Goal: Information Seeking & Learning: Understand process/instructions

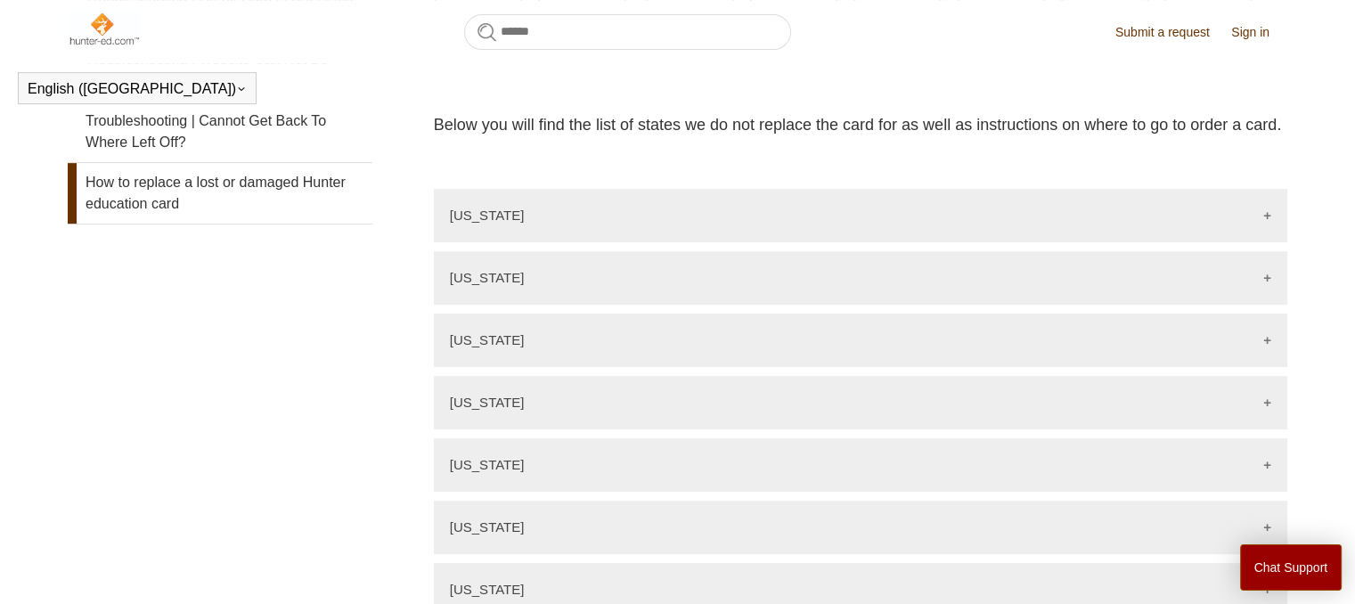
scroll to position [573, 0]
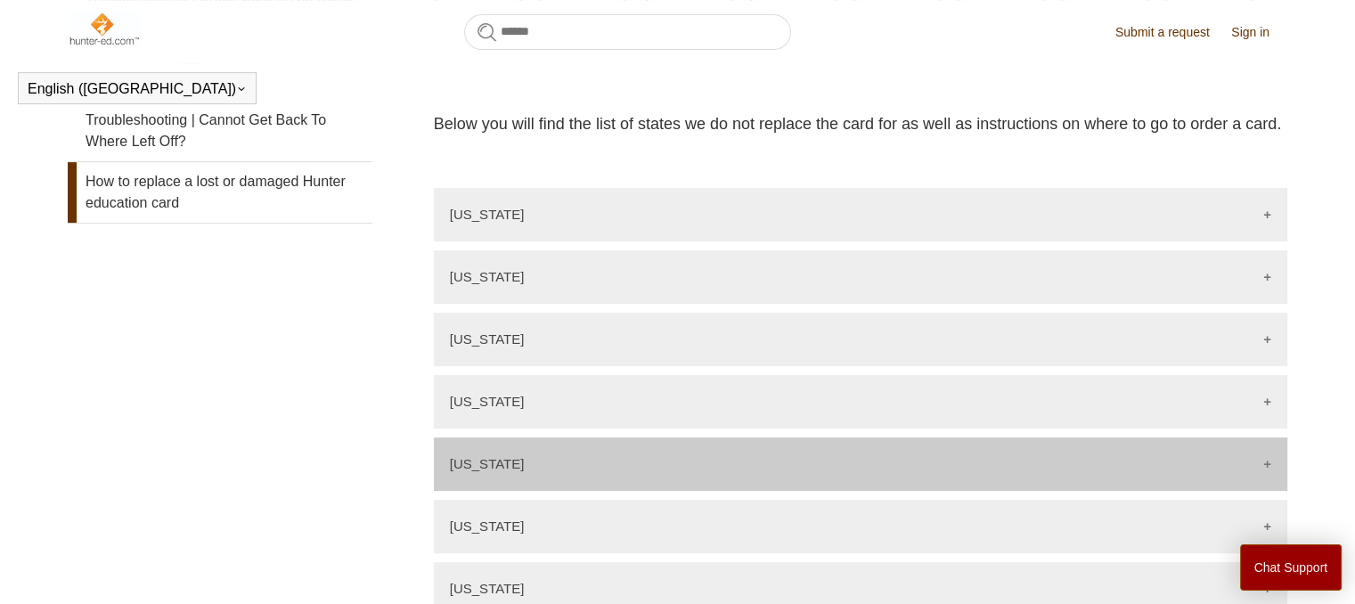
click at [688, 452] on div "Connecticut" at bounding box center [861, 463] width 854 height 53
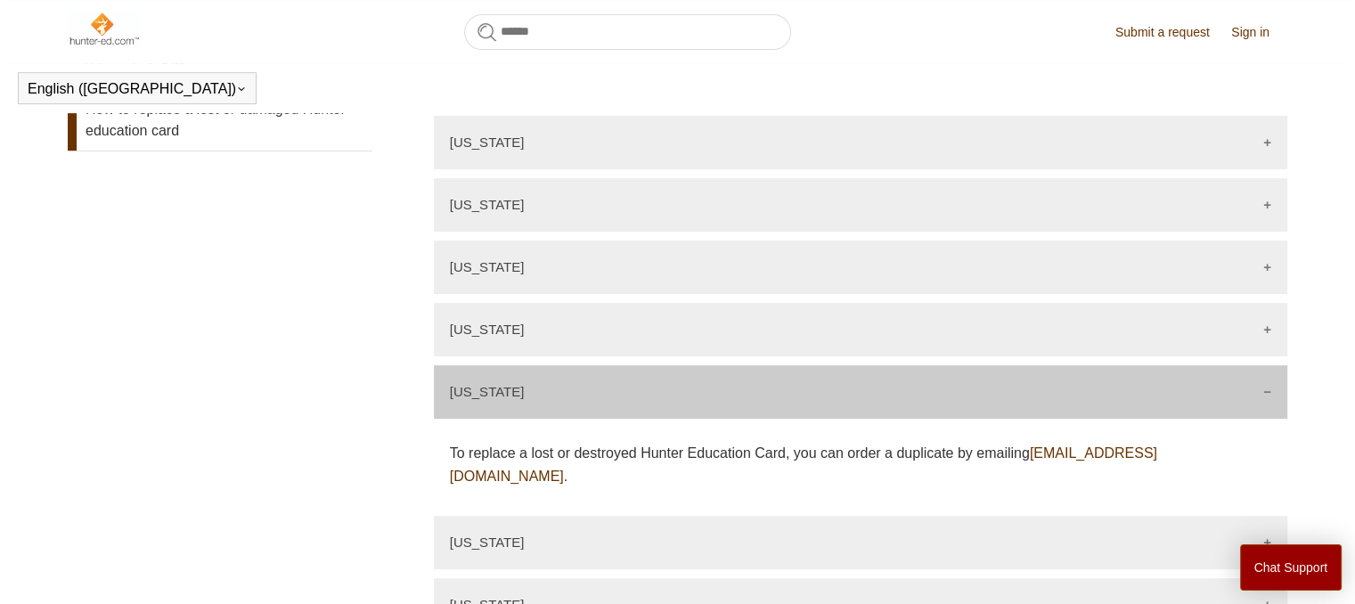
scroll to position [751, 0]
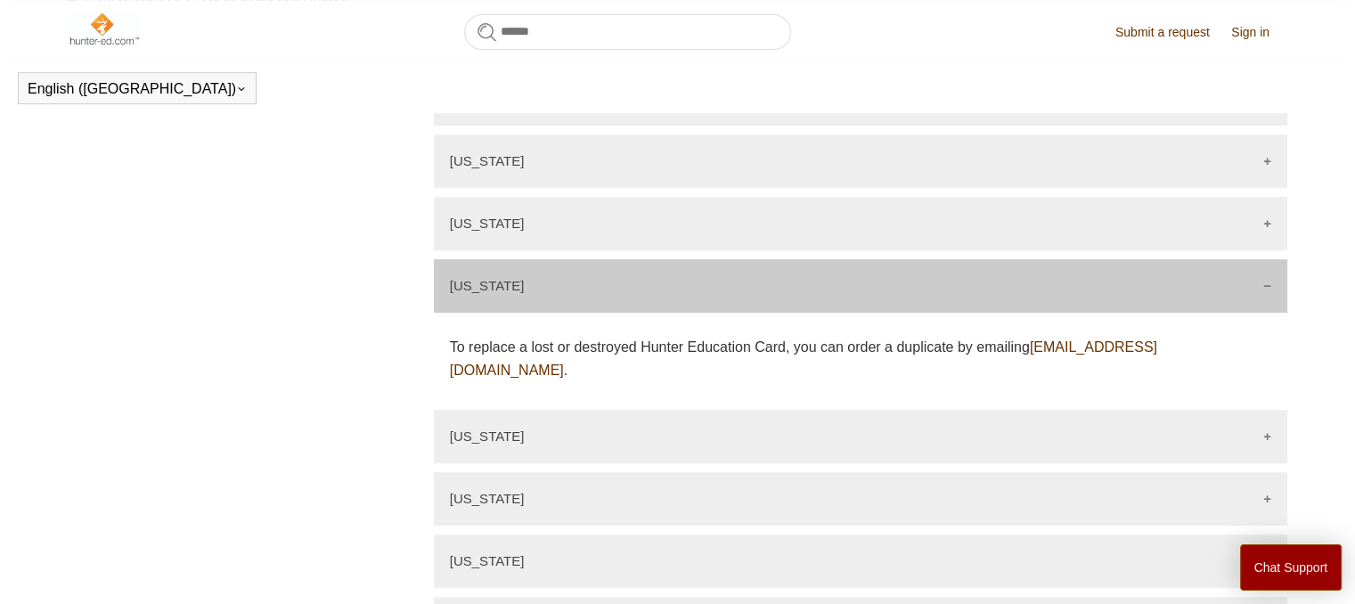
click at [1151, 345] on link "deep.wildlife@ct.gov" at bounding box center [803, 358] width 707 height 38
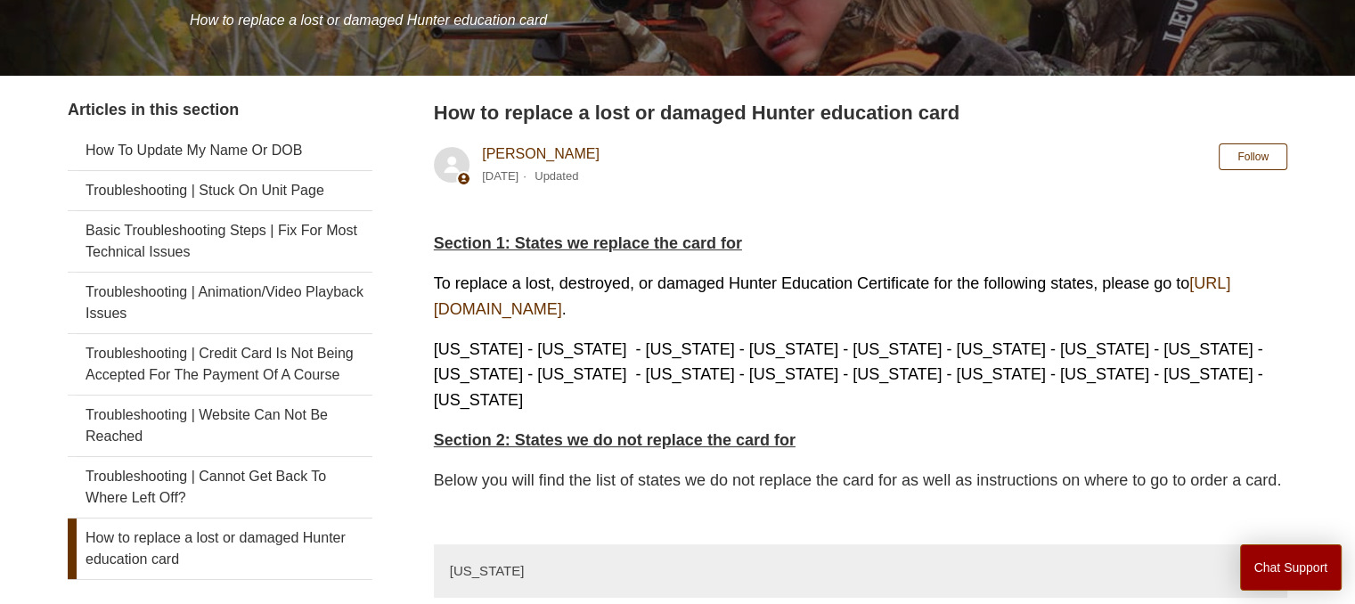
scroll to position [355, 0]
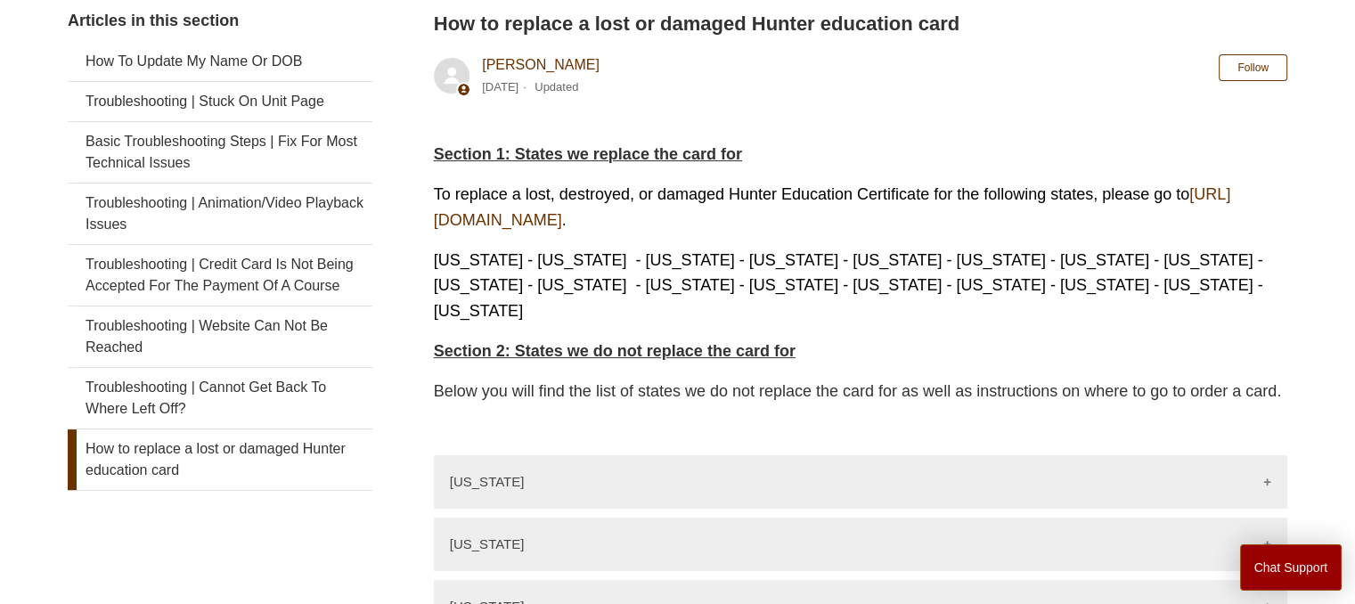
click at [482, 220] on link "https://ilostmycard.com/" at bounding box center [832, 207] width 797 height 44
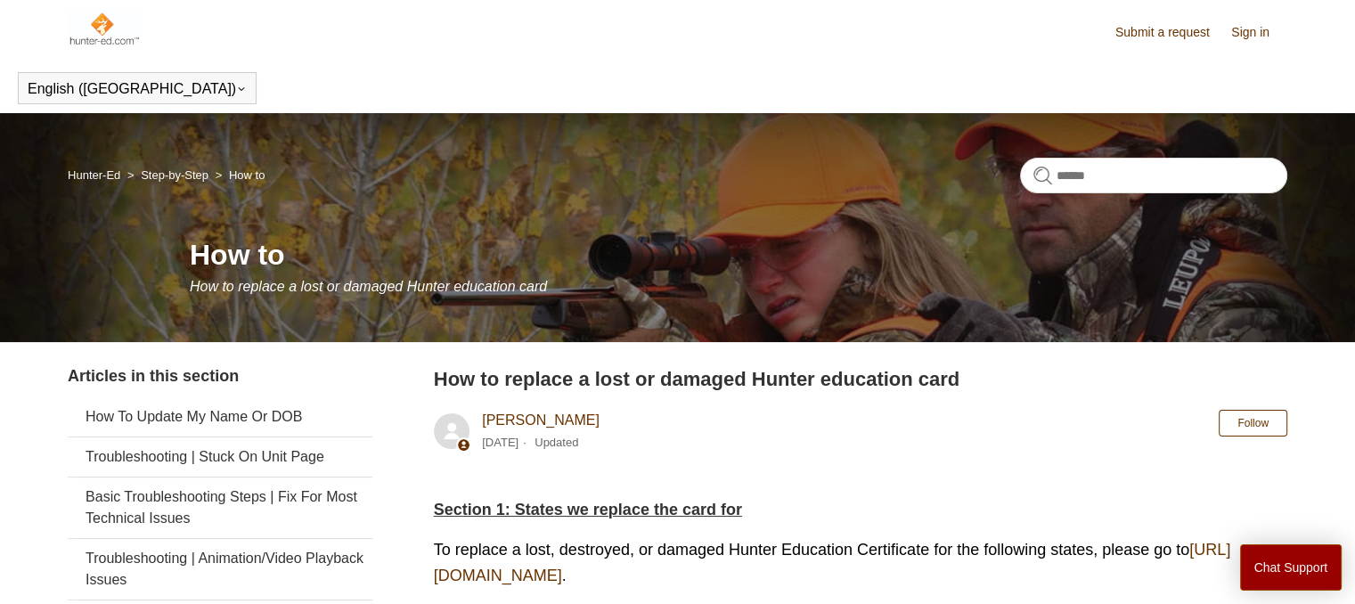
scroll to position [0, 0]
click at [1091, 176] on input "Search" at bounding box center [1153, 176] width 267 height 36
type input "*"
type input "**"
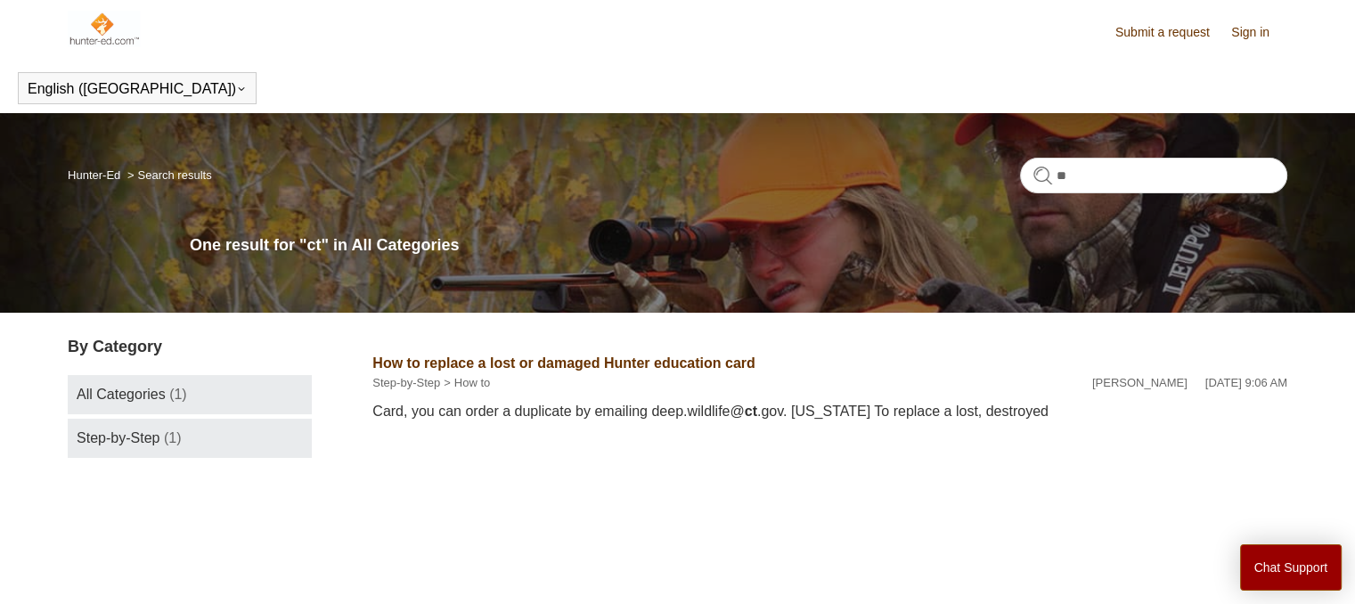
click at [131, 450] on link "Step-by-Step (1)" at bounding box center [190, 438] width 244 height 39
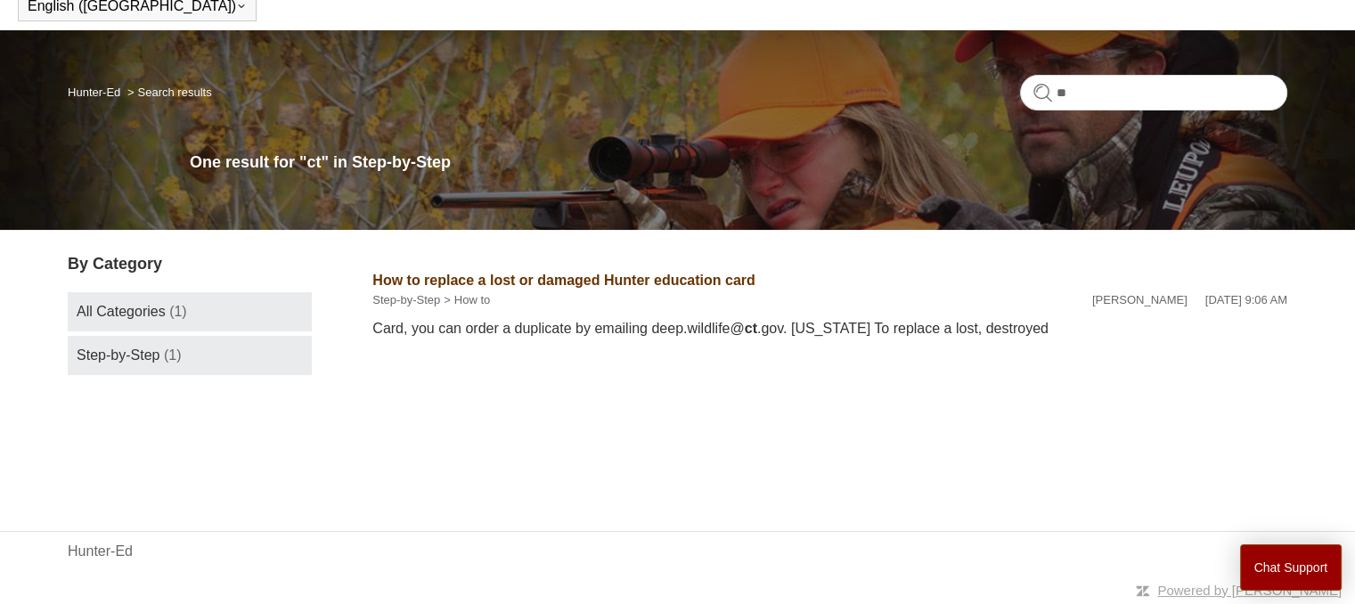
click at [126, 309] on span "All Categories" at bounding box center [121, 311] width 89 height 15
